Goal: Task Accomplishment & Management: Use online tool/utility

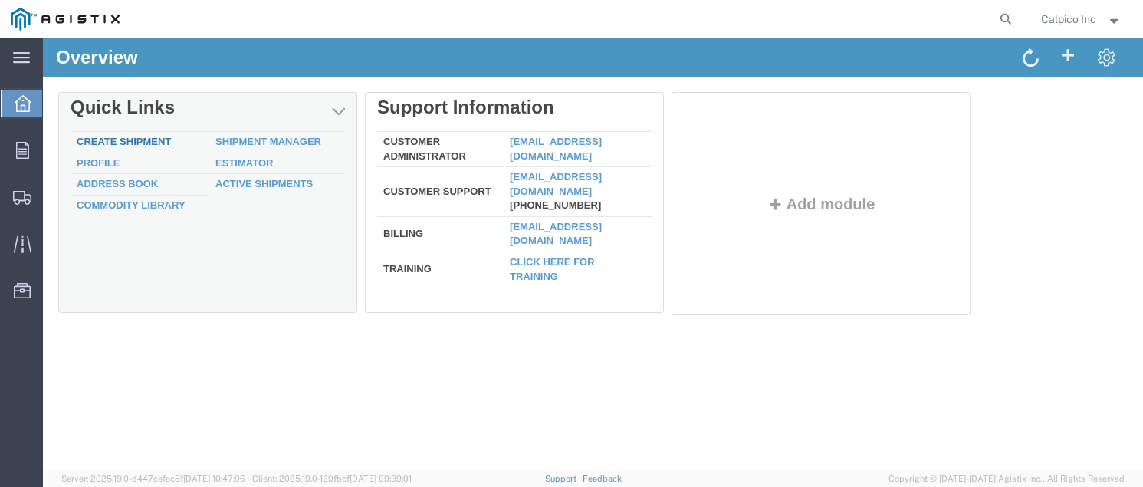
click at [130, 139] on link "Create Shipment" at bounding box center [124, 141] width 94 height 11
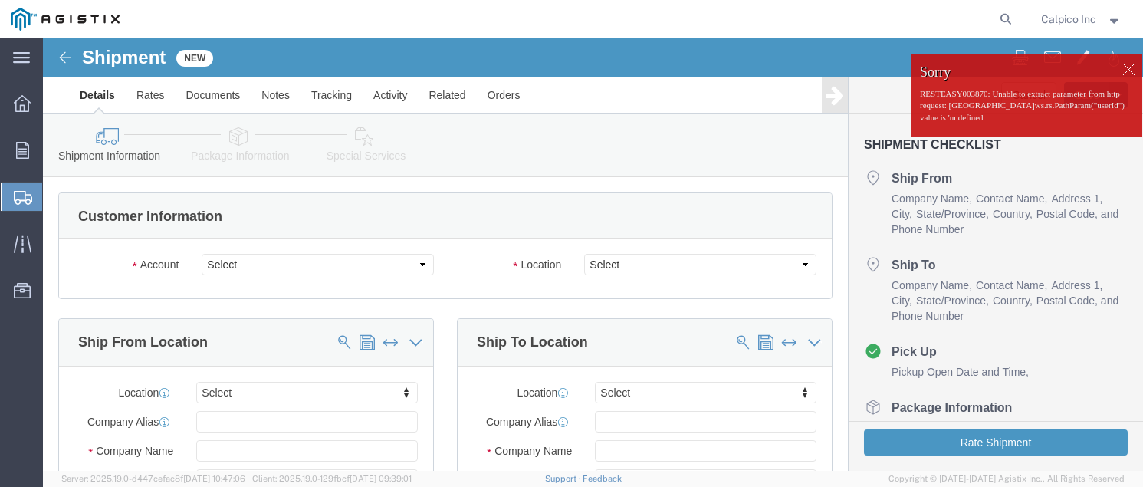
select select
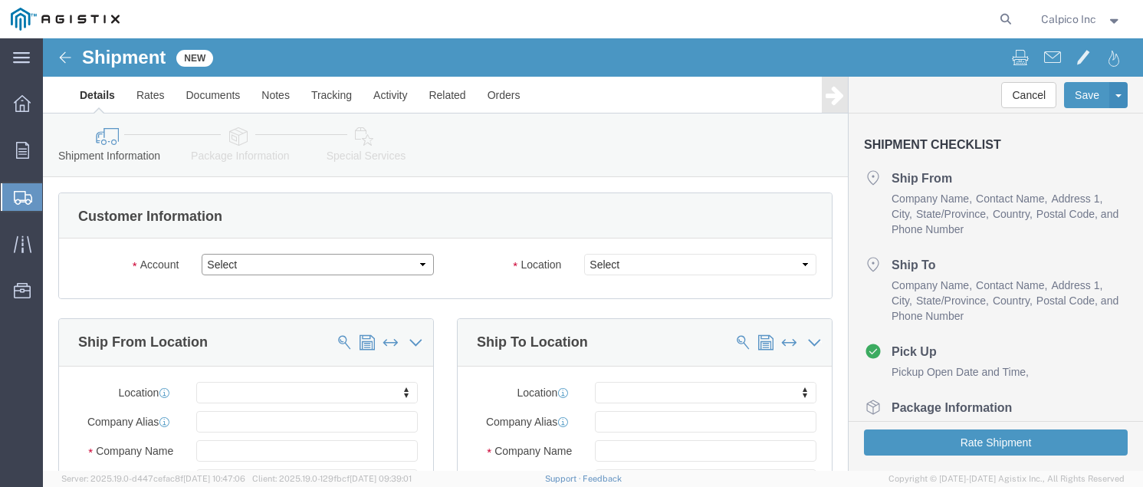
click select "Select Calpico PG&E"
select select "9596"
click select "Select Calpico PG&E"
select select "PURCHORD"
select select
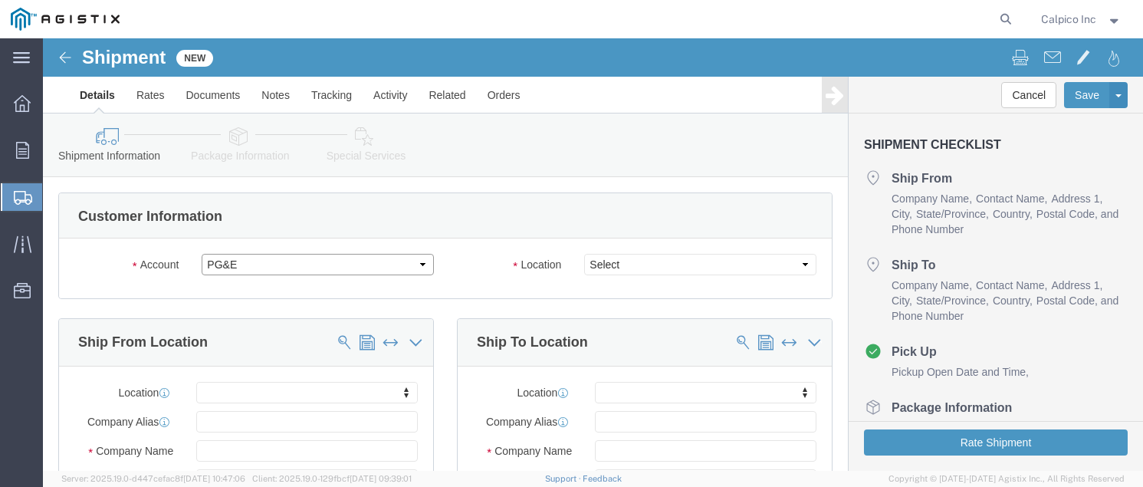
select select
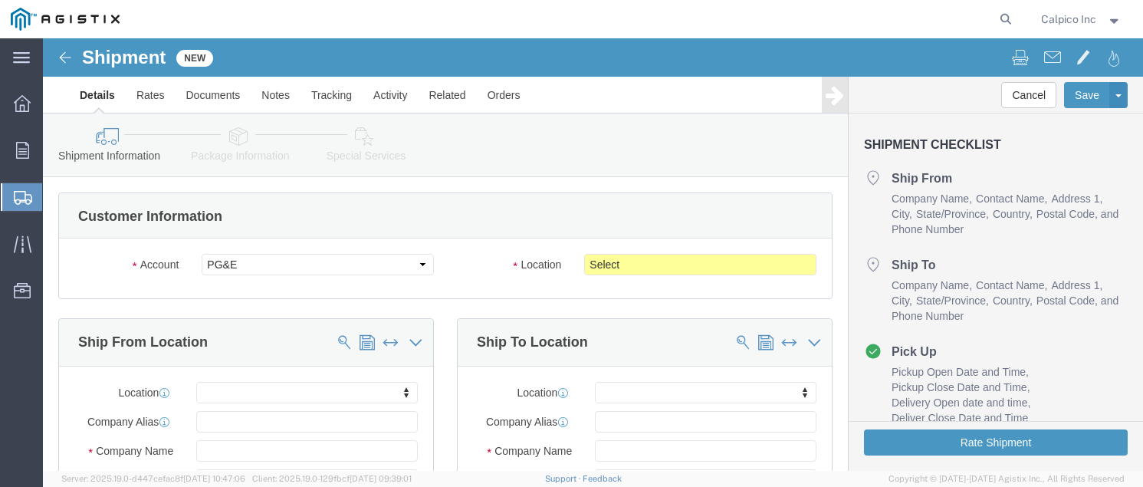
drag, startPoint x: 643, startPoint y: 208, endPoint x: 629, endPoint y: 229, distance: 24.9
click div "Account Select Calpico PG&E Location Select All Others [GEOGRAPHIC_DATA] [GEOGR…"
click select "Select All Others [GEOGRAPHIC_DATA] [GEOGRAPHIC_DATA] [GEOGRAPHIC_DATA] [GEOGRA…"
select select "19740"
click select "Select All Others [GEOGRAPHIC_DATA] [GEOGRAPHIC_DATA] [GEOGRAPHIC_DATA] [GEOGRA…"
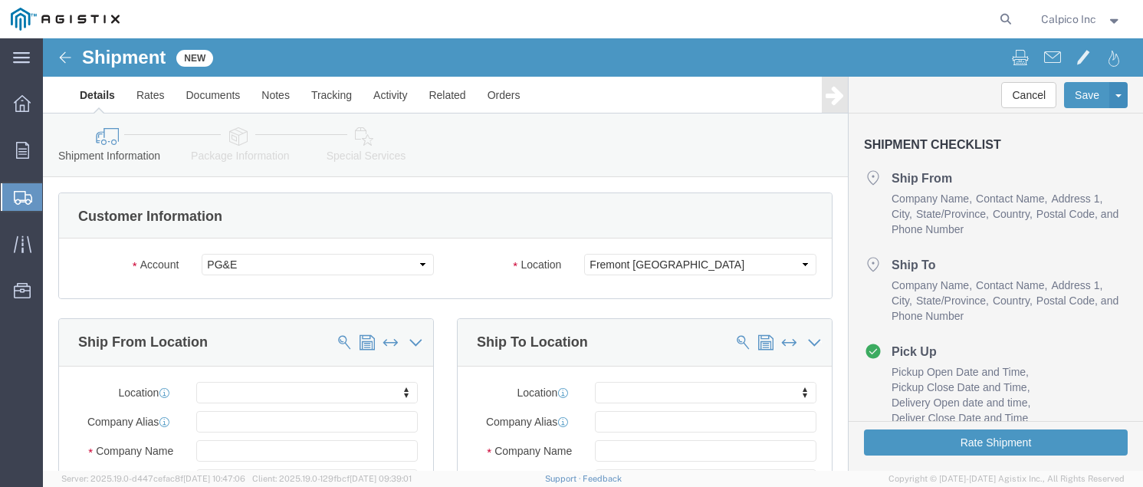
click div "Location My Profile Location (OBSOLETE) [PERSON_NAME] SC - GC TRAILER (OBSOLETE…"
select select "MYPROFILE"
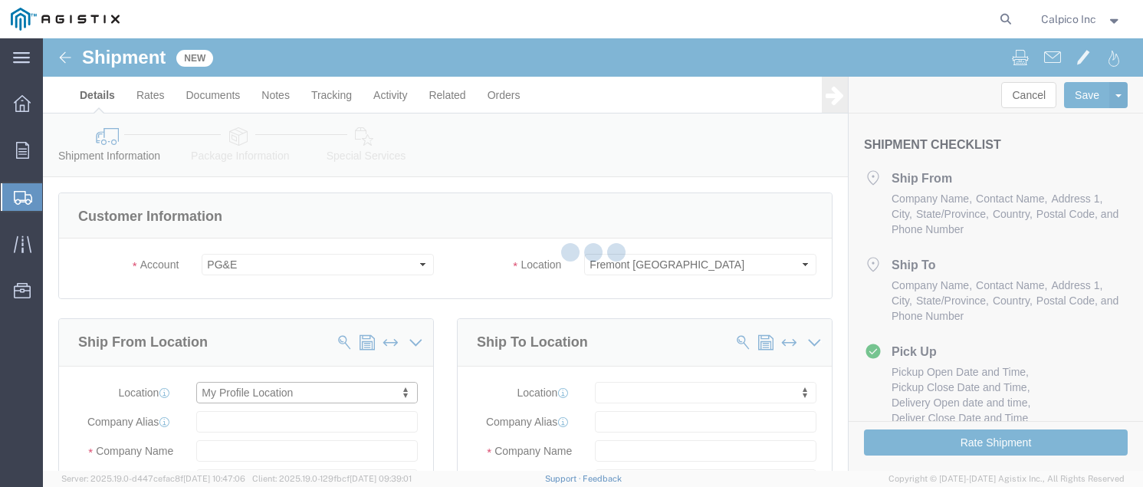
type input "CALPICO"
type input "Calpico Inc"
type input "[STREET_ADDRESS]"
type input "[GEOGRAPHIC_DATA]"
type input "94080"
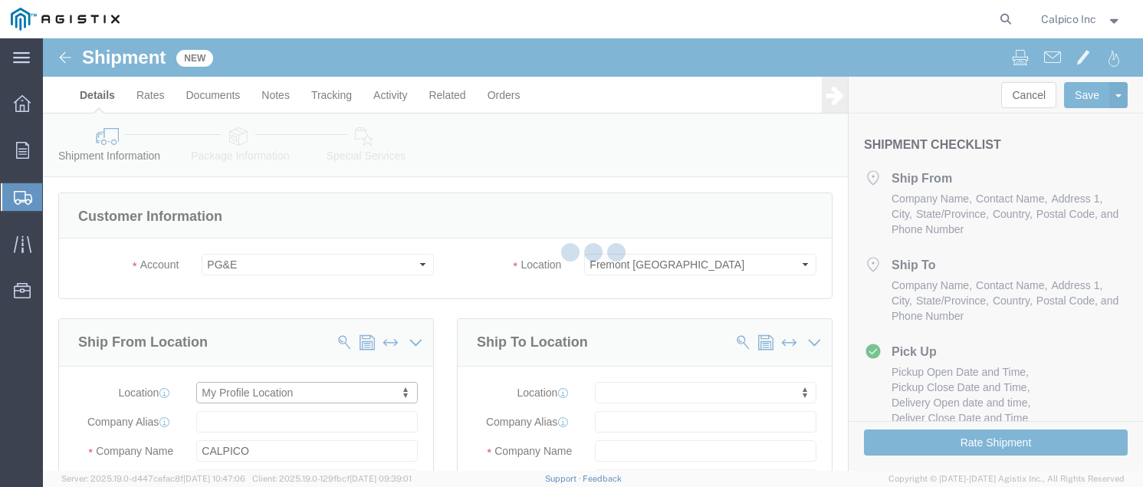
type input "6505882241"
type input "[EMAIL_ADDRESS][DOMAIN_NAME]"
checkbox input "true"
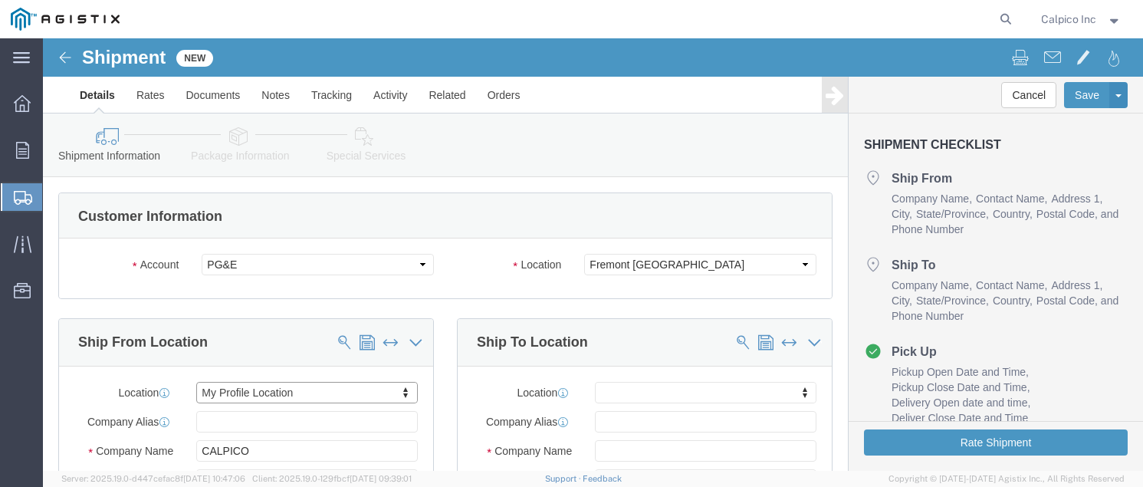
select select "CA"
click input "text"
type input "pg"
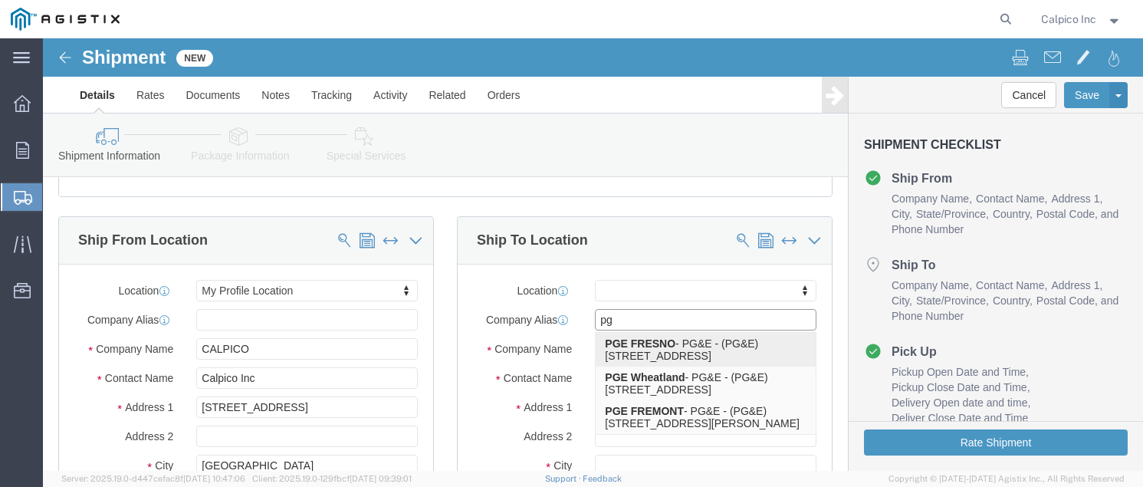
click div "PGE FRESNO - PG&E - (PG&E) [STREET_ADDRESS]"
select select
type input "PGE FRESNO"
type input "PG&E"
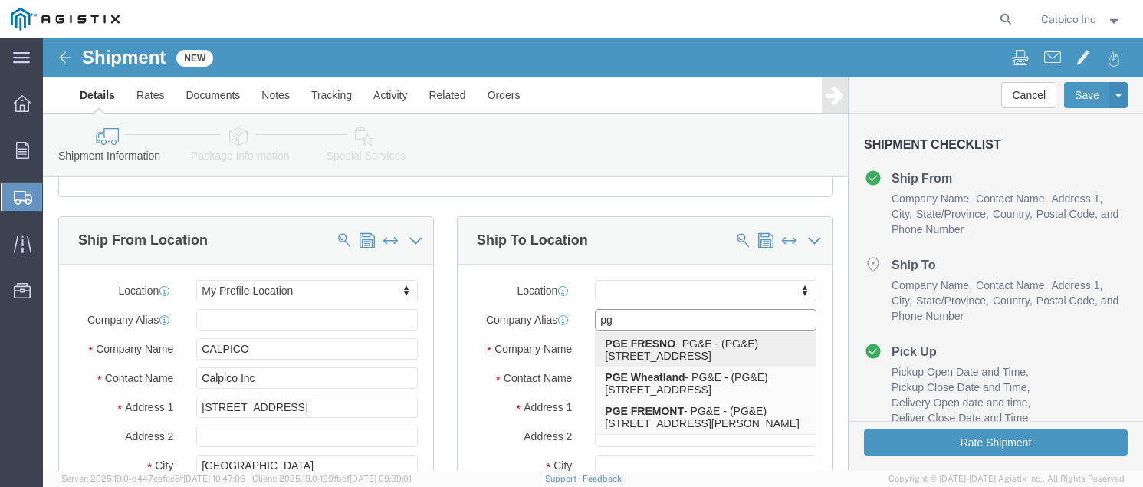
type input "[STREET_ADDRESS]"
type input "[GEOGRAPHIC_DATA]"
type input "93725"
type input "[PHONE_NUMBER]"
select select "CA"
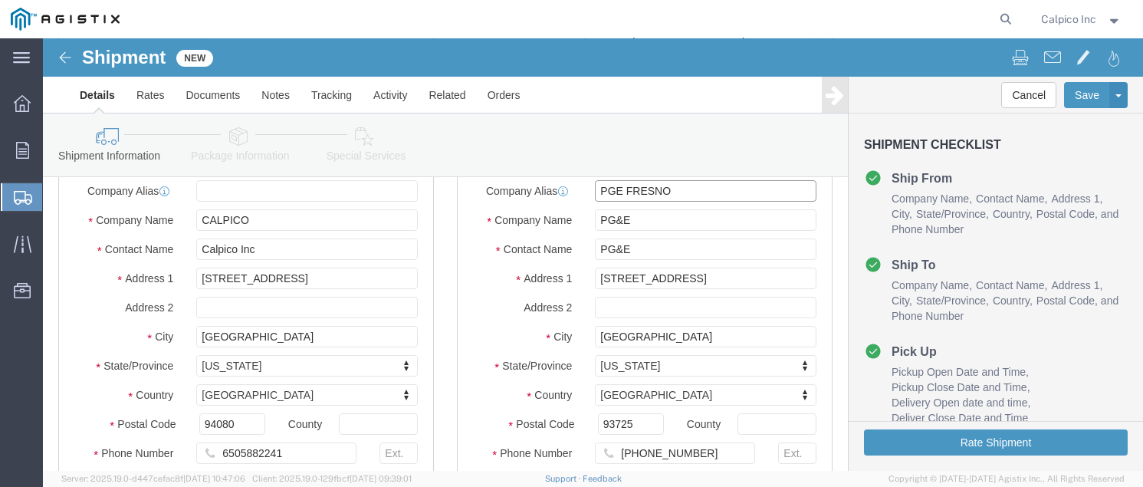
scroll to position [204, 0]
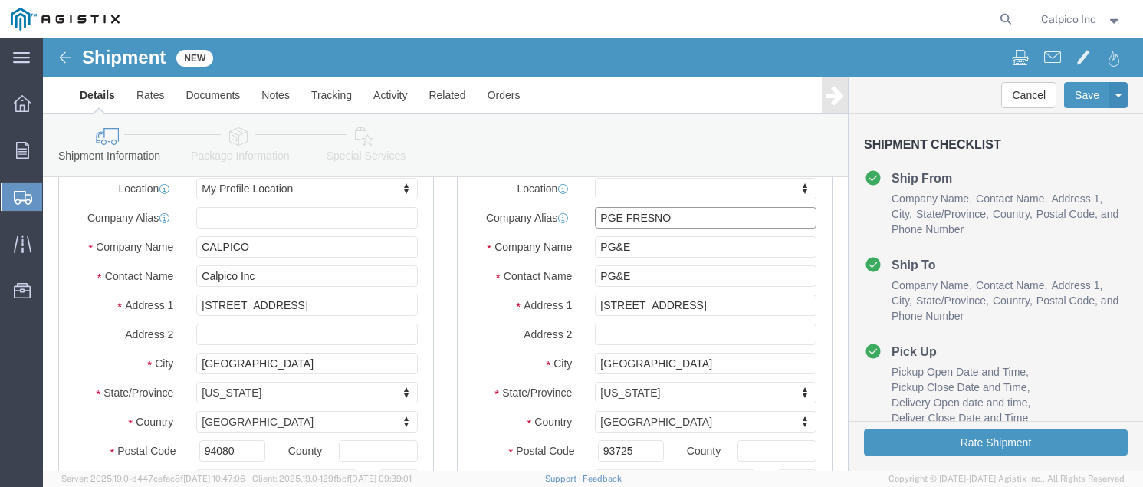
drag, startPoint x: 644, startPoint y: 182, endPoint x: 595, endPoint y: 182, distance: 48.3
click input "PGE FRESNO"
type input "PGE FRE"
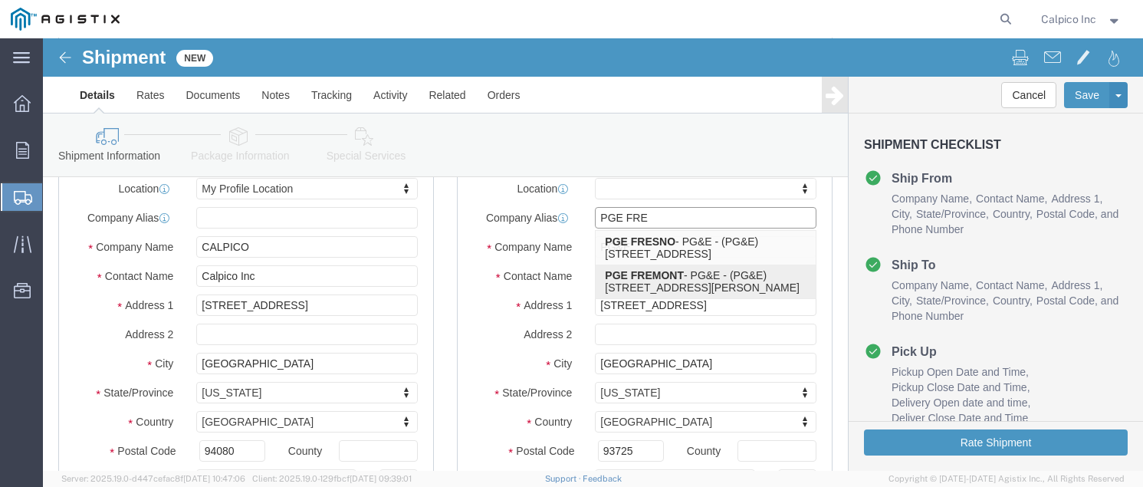
click strong "PGE FREMONT"
select select
type input "PGE FREMONT"
type input "[STREET_ADDRESS][PERSON_NAME]"
type input "FREMONT"
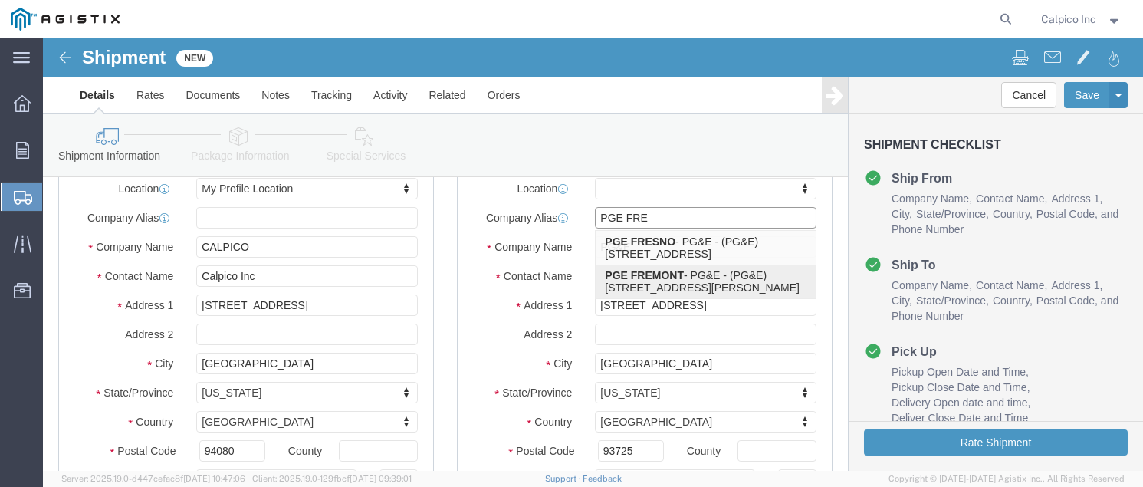
type input "94538"
type input "6505882241"
select select "CA"
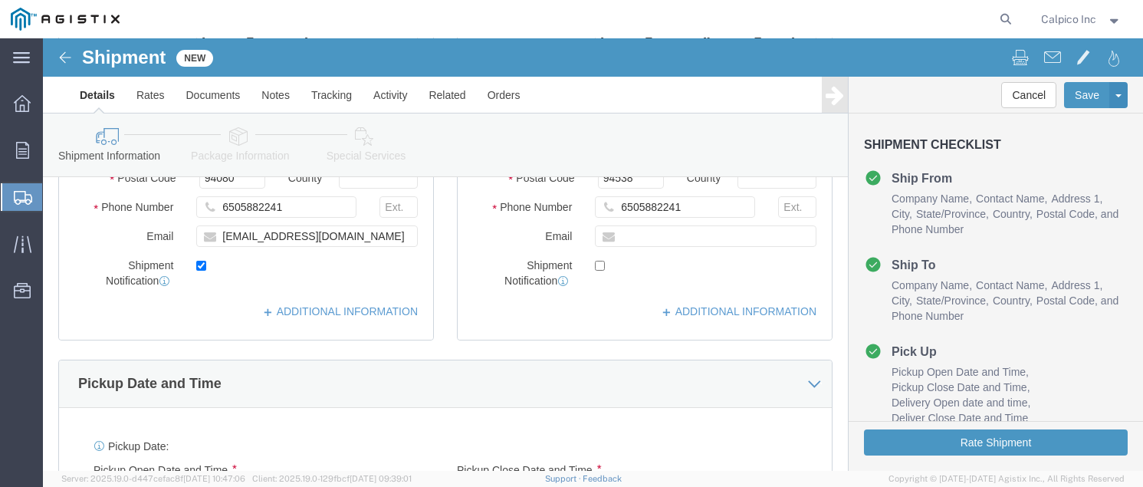
scroll to position [715, 0]
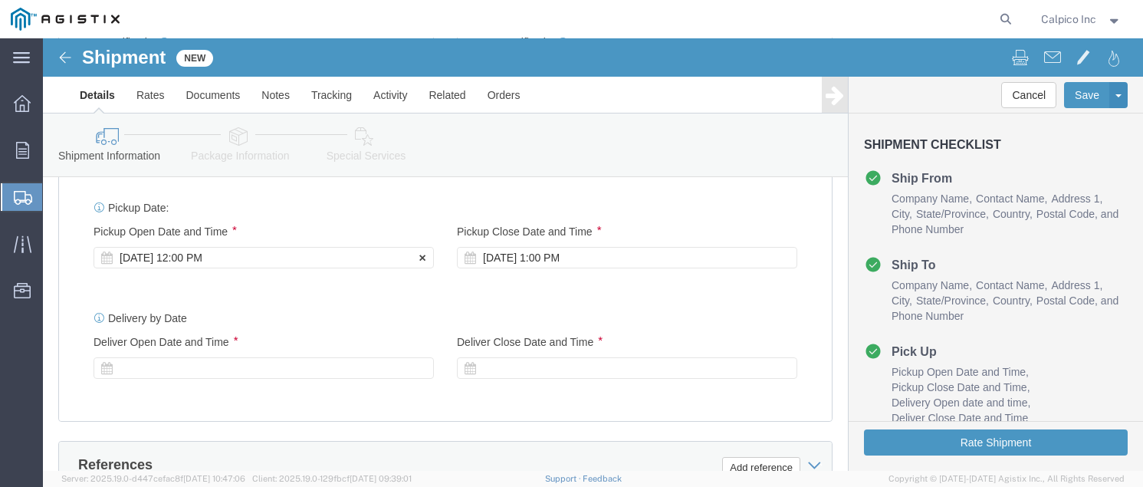
type input "PGE FREMONT"
click div "[DATE] 12:00 PM"
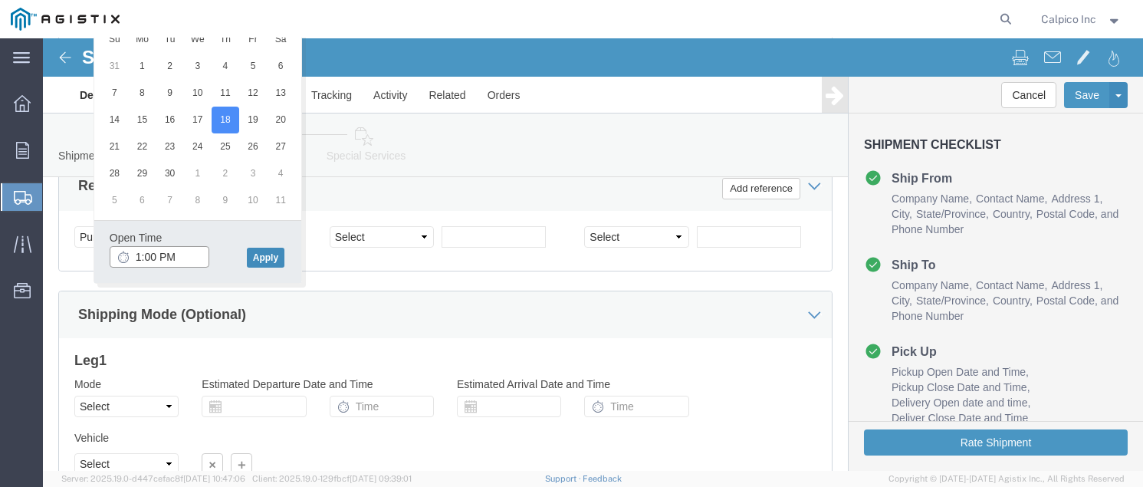
type input "1:00 PM"
click button "Apply"
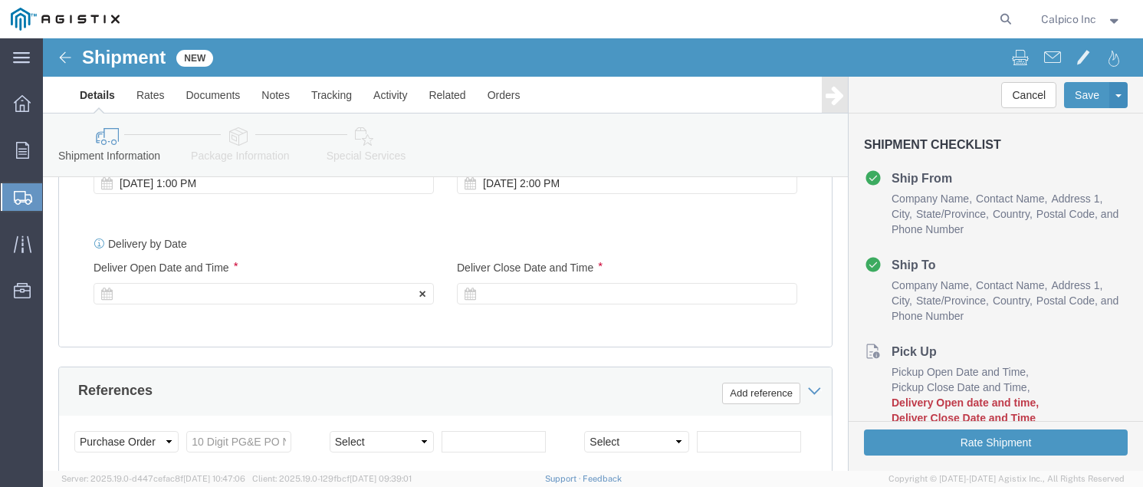
click div
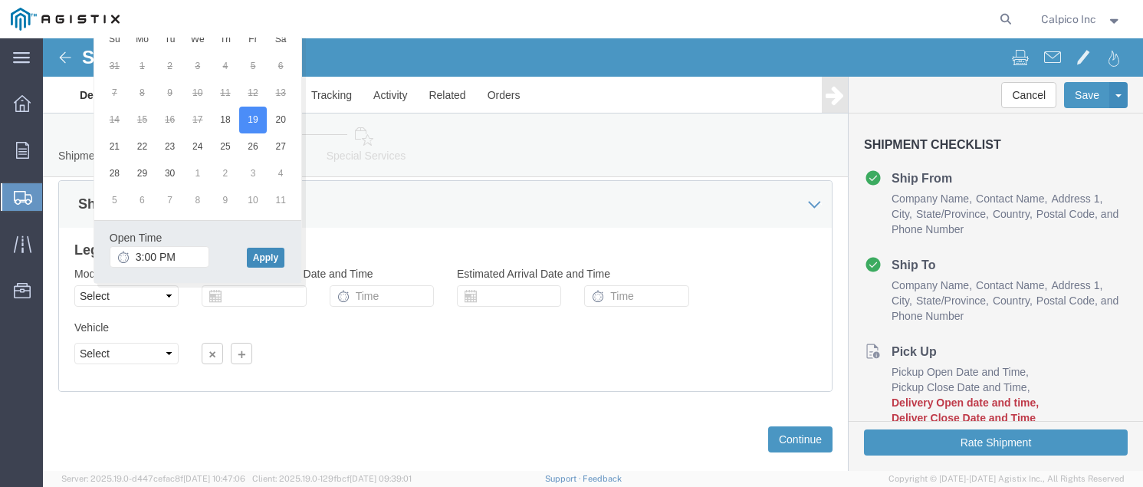
click button "Apply"
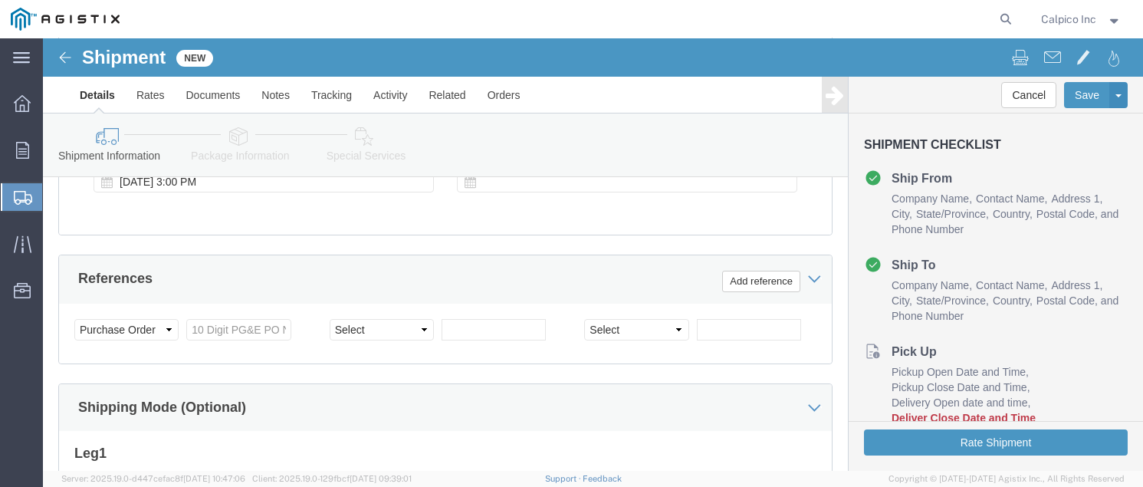
scroll to position [900, 0]
click div
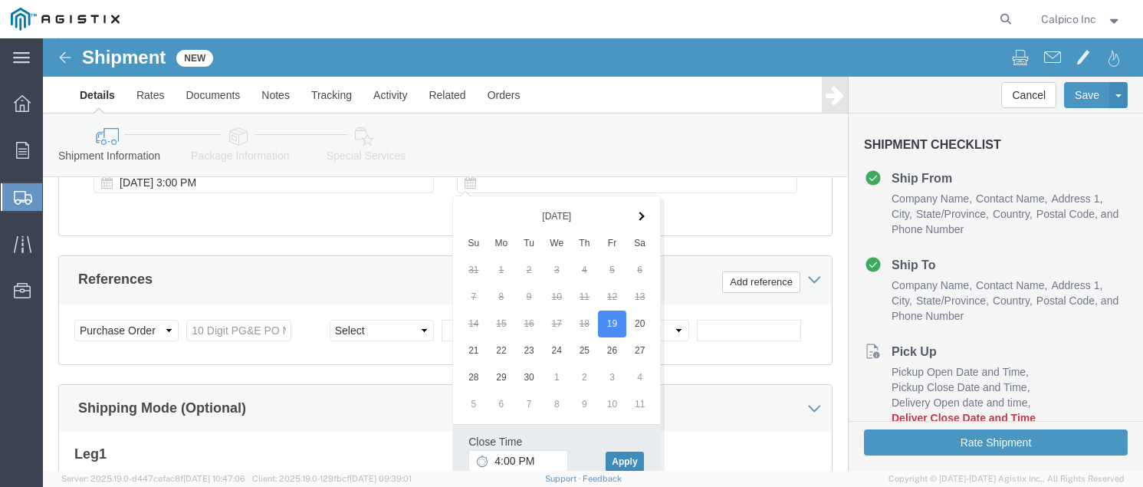
click button "Apply"
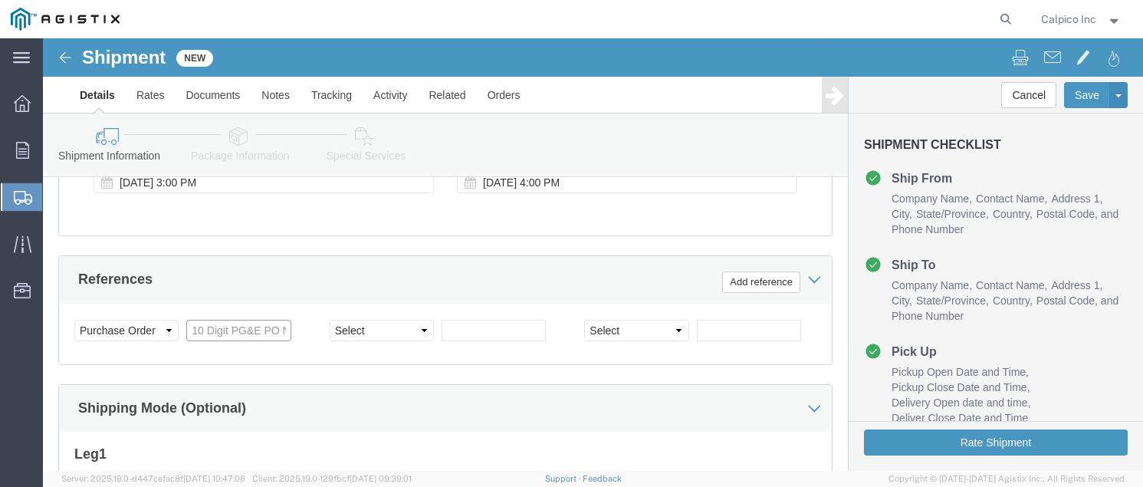
click input "text"
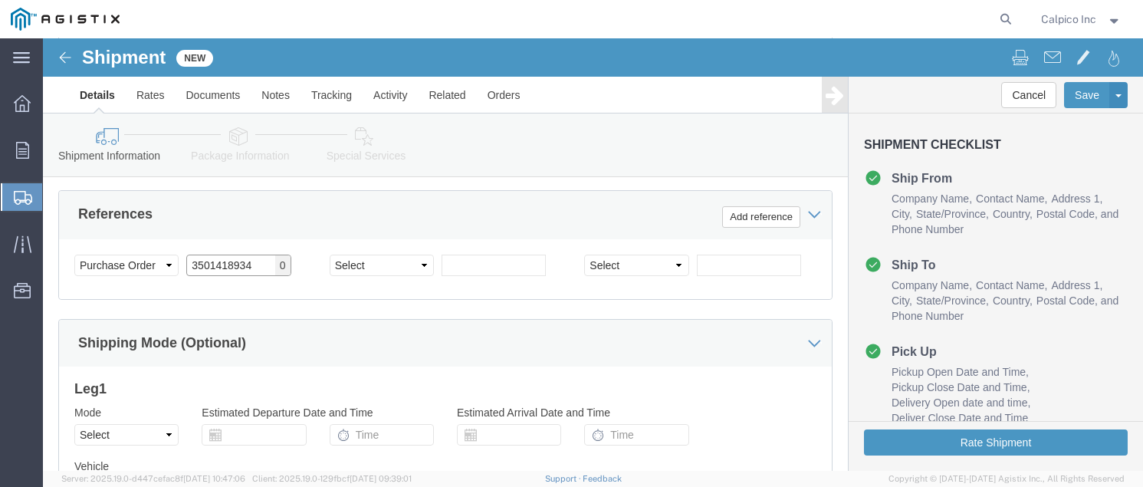
scroll to position [1104, 0]
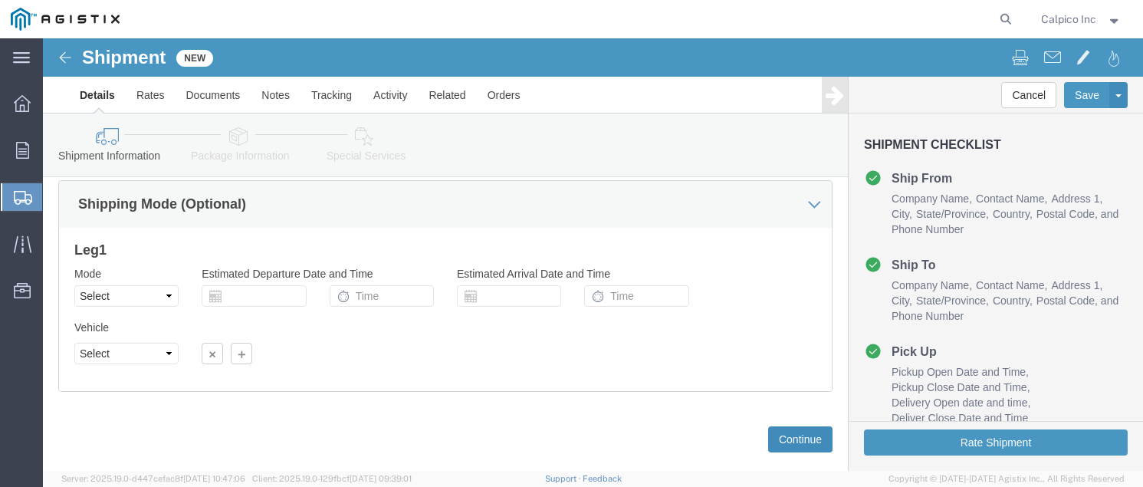
type input "3501418934"
click button "Continue"
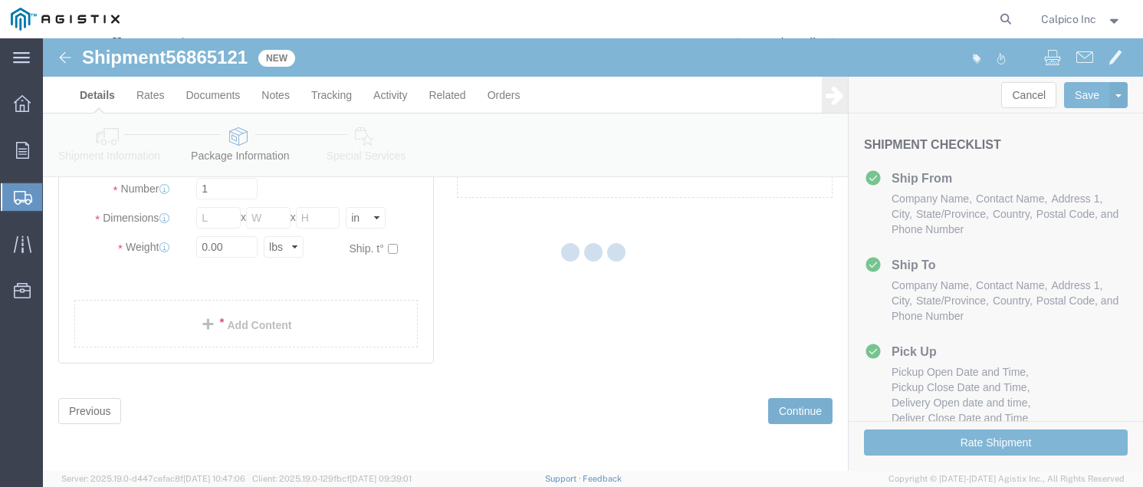
scroll to position [84, 0]
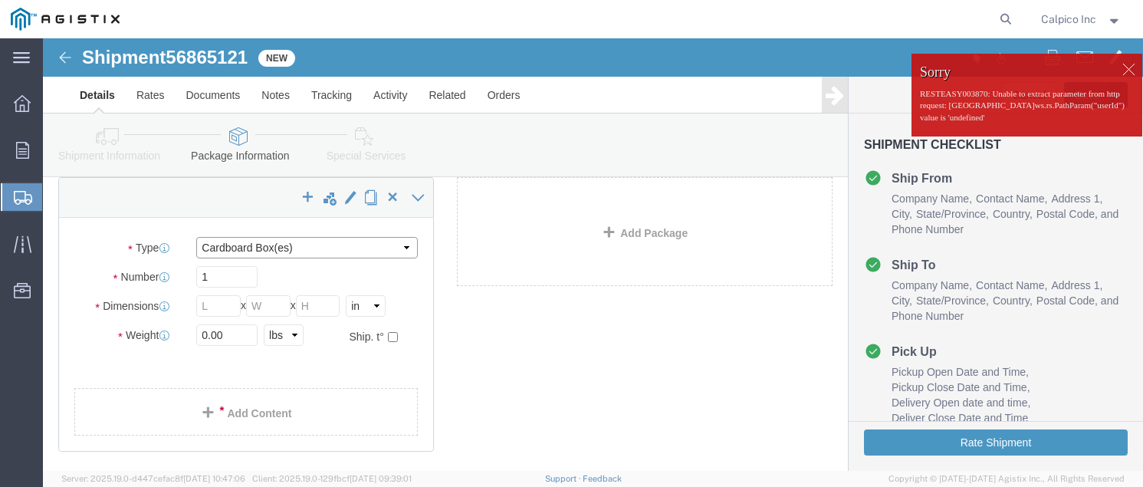
click select "Select Bulk Bundle(s) Cardboard Box(es) Carton(s) Crate(s) Drum(s) (Fiberboard)…"
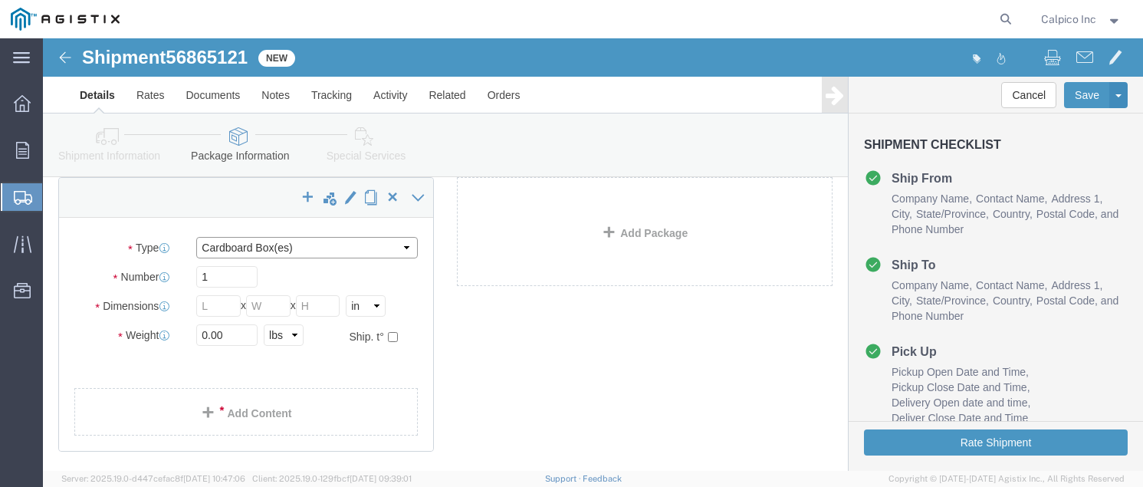
select select "YRPK"
click input "text"
type input "8"
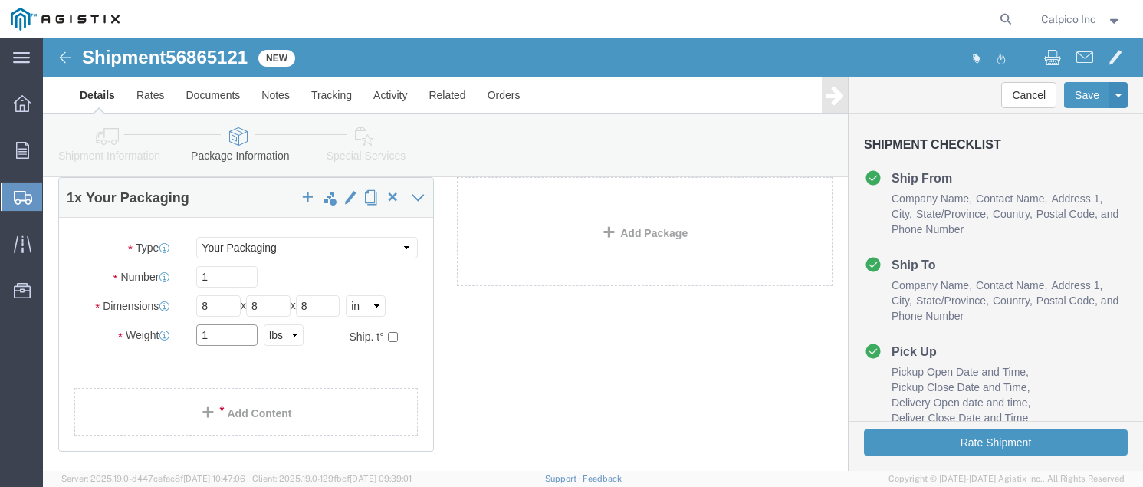
type input "1"
click link "Add Content"
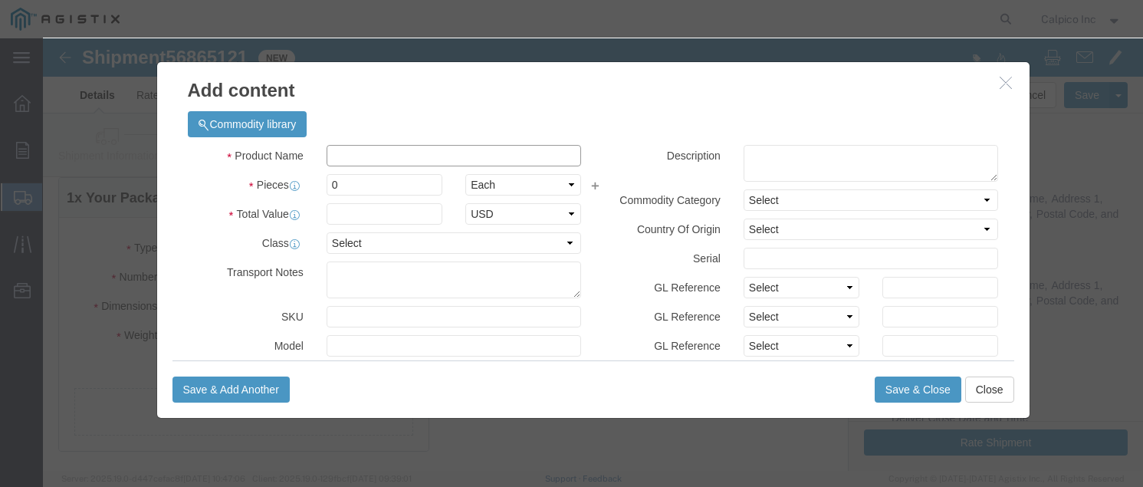
click input "text"
type input "1/2" x 1" Pips"
type input "115"
type input "52.90"
click button "Save & Close"
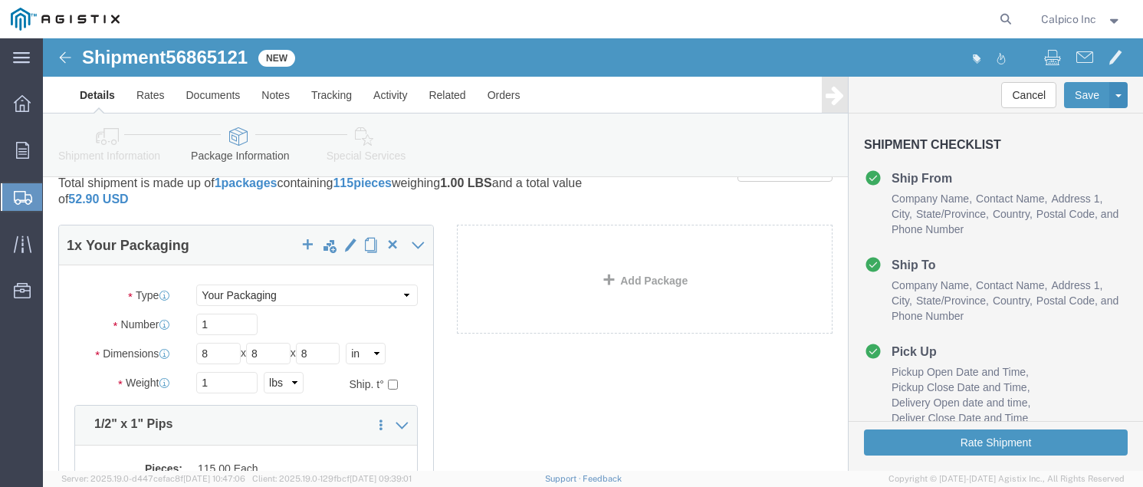
scroll to position [0, 0]
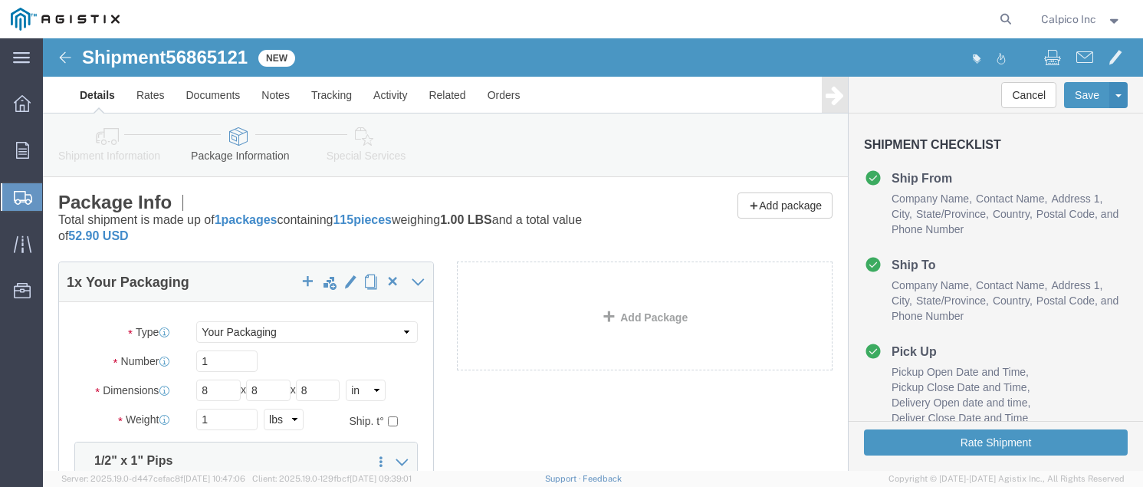
click link "Shipment Information"
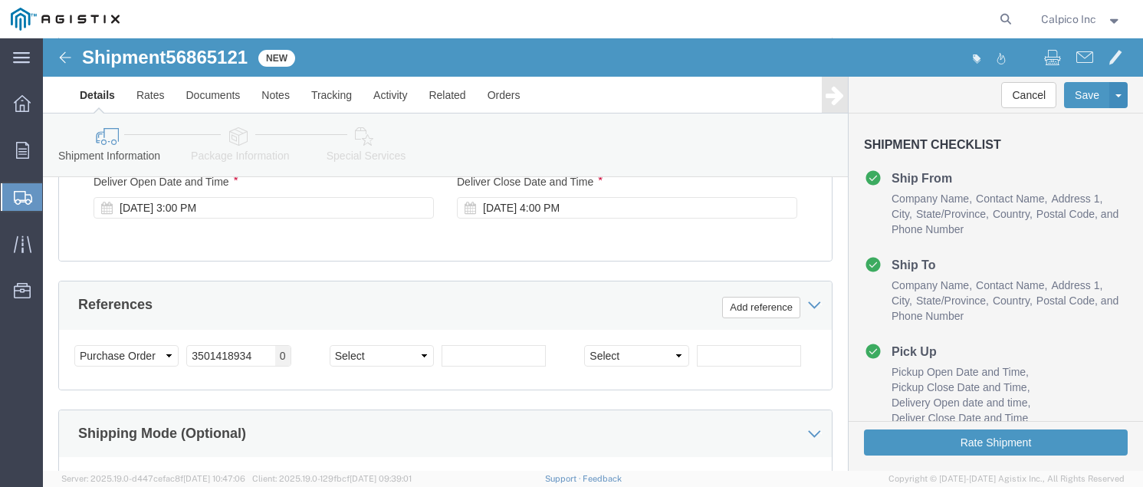
scroll to position [920, 0]
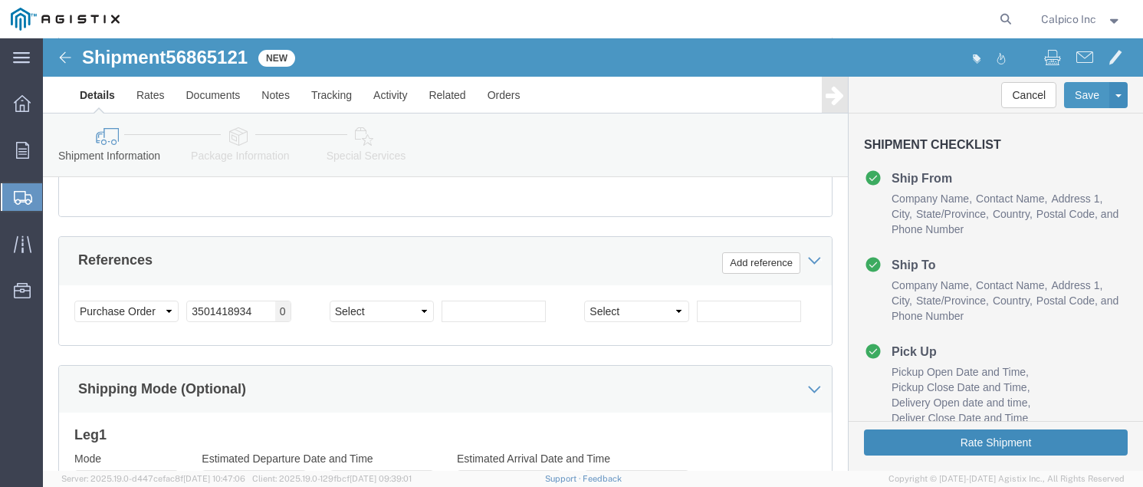
click button "Rate Shipment"
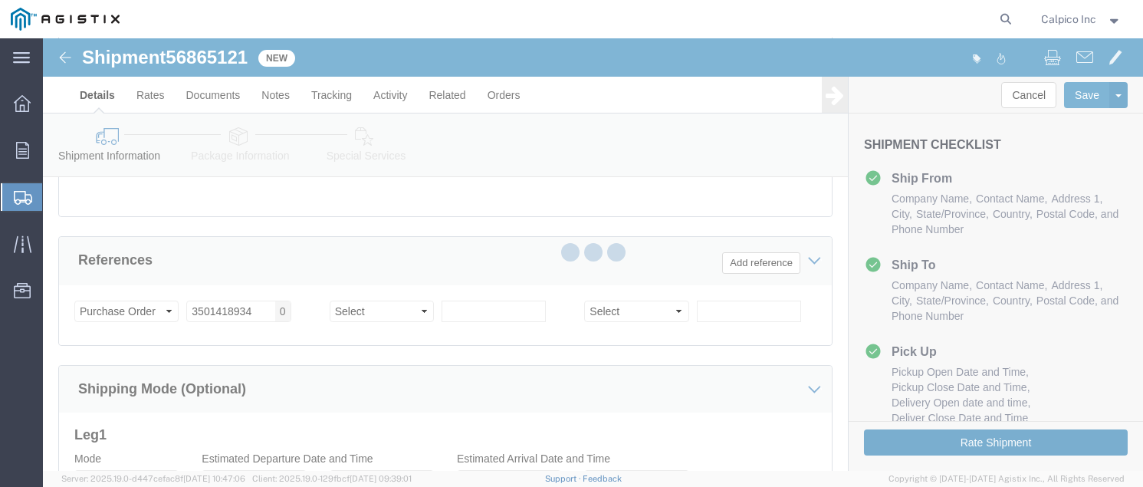
scroll to position [0, 0]
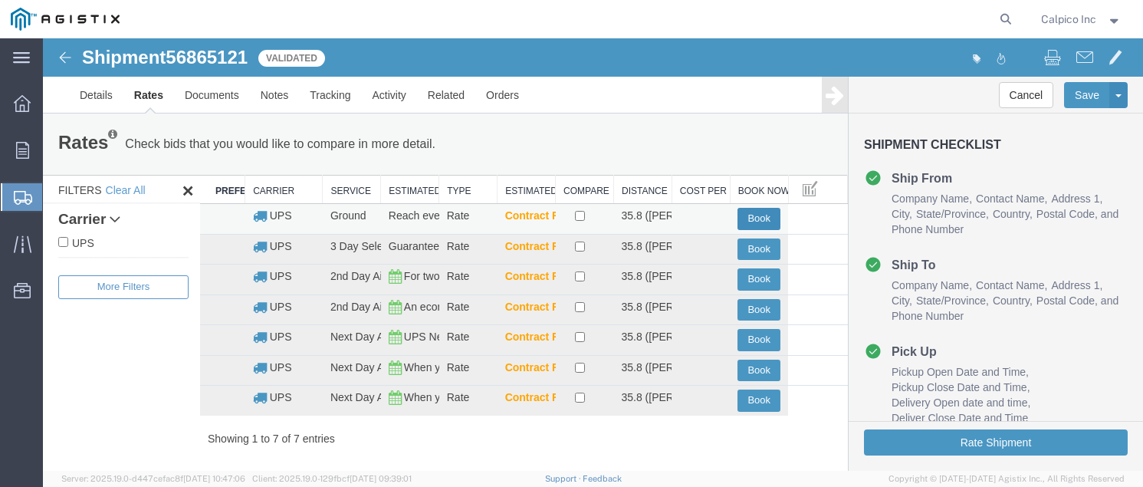
click at [742, 211] on button "Book" at bounding box center [758, 219] width 43 height 22
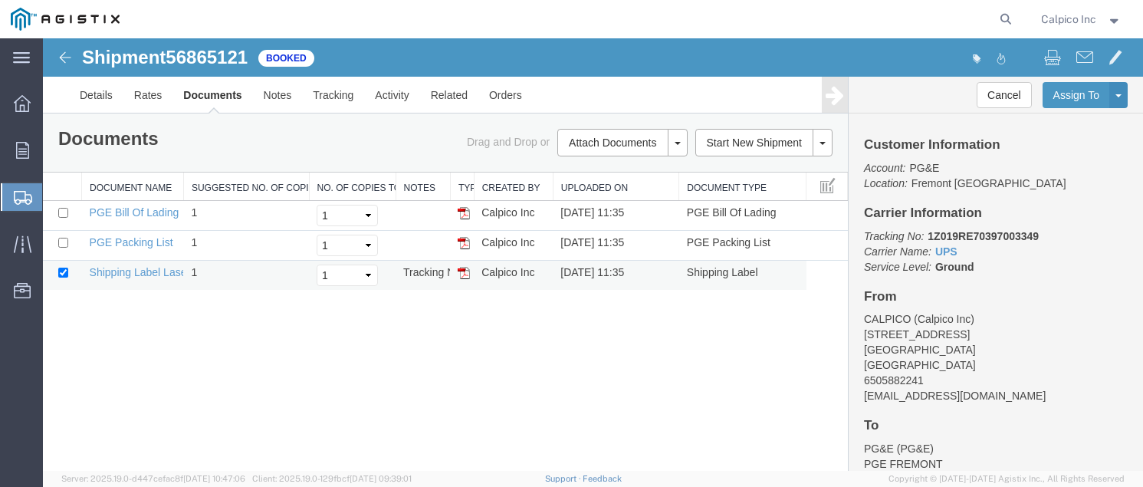
click at [469, 273] on img at bounding box center [463, 273] width 12 height 12
